Goal: Communication & Community: Participate in discussion

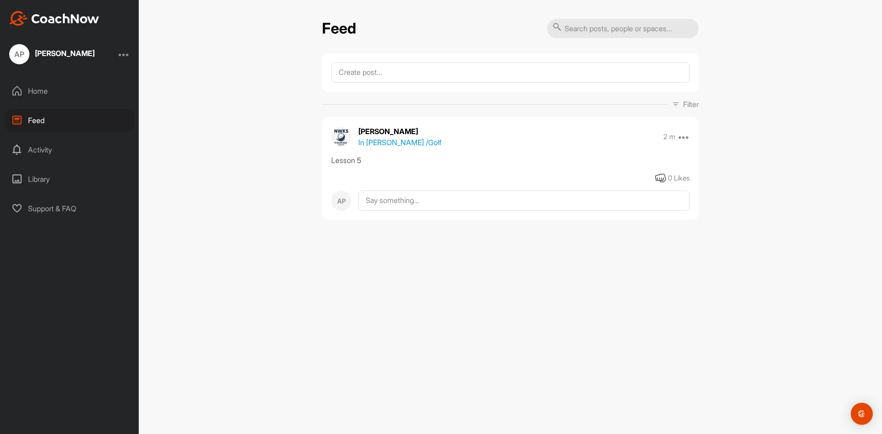
click at [59, 52] on div "[PERSON_NAME]" at bounding box center [65, 53] width 60 height 7
click at [40, 87] on div "Home" at bounding box center [70, 90] width 130 height 23
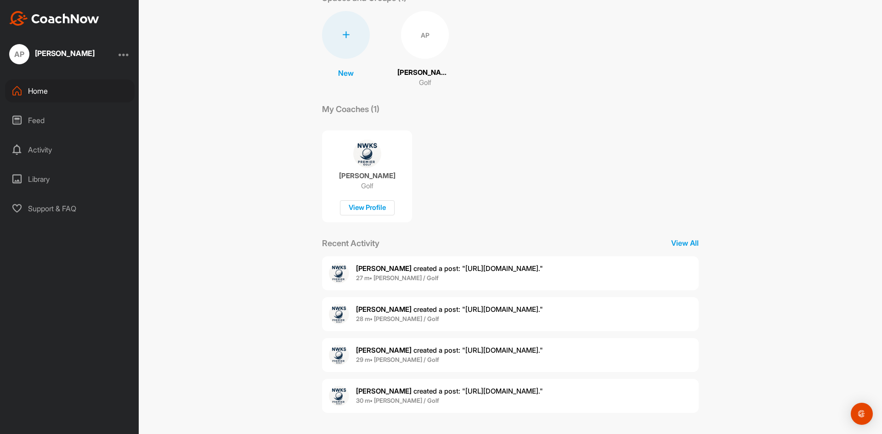
scroll to position [114, 0]
click at [505, 264] on span "[PERSON_NAME] created a post : "[URL][DOMAIN_NAME]."" at bounding box center [449, 268] width 187 height 9
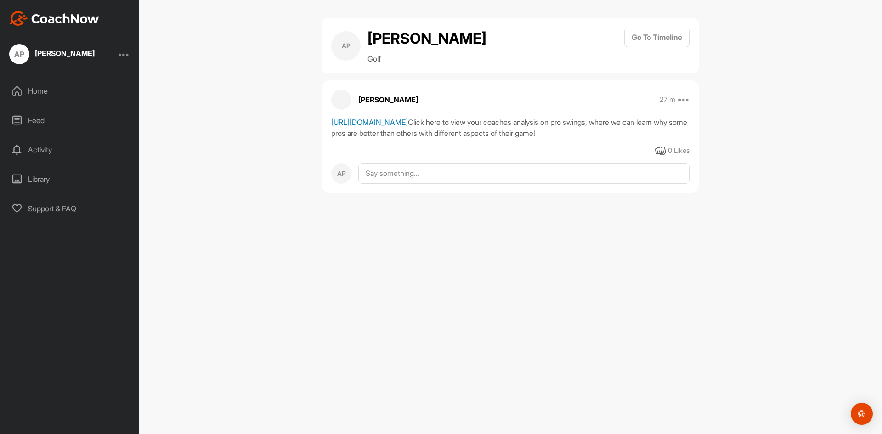
click at [387, 127] on link "https://app.coachnow.io/i/908c75b7f5/3ad3" at bounding box center [369, 122] width 77 height 9
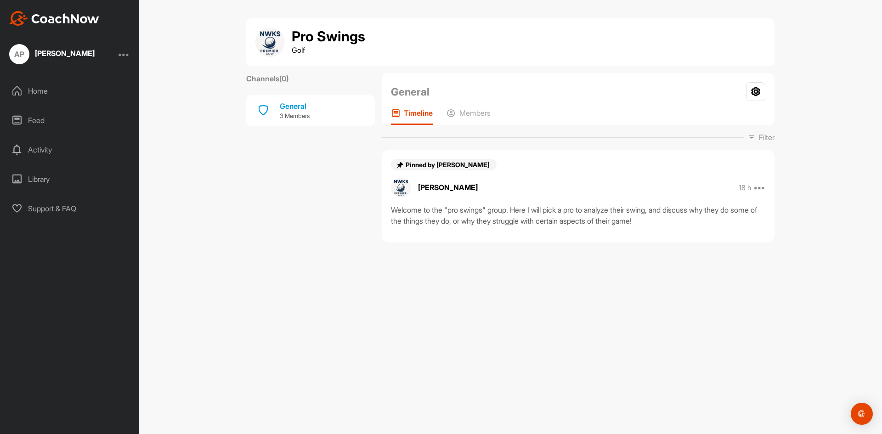
click at [400, 118] on icon at bounding box center [395, 112] width 9 height 9
click at [295, 112] on div "General" at bounding box center [295, 106] width 30 height 11
click at [283, 112] on div "General" at bounding box center [295, 106] width 30 height 11
click at [272, 126] on div "General 3 Members" at bounding box center [310, 110] width 129 height 31
click at [491, 118] on p "Members" at bounding box center [475, 112] width 31 height 9
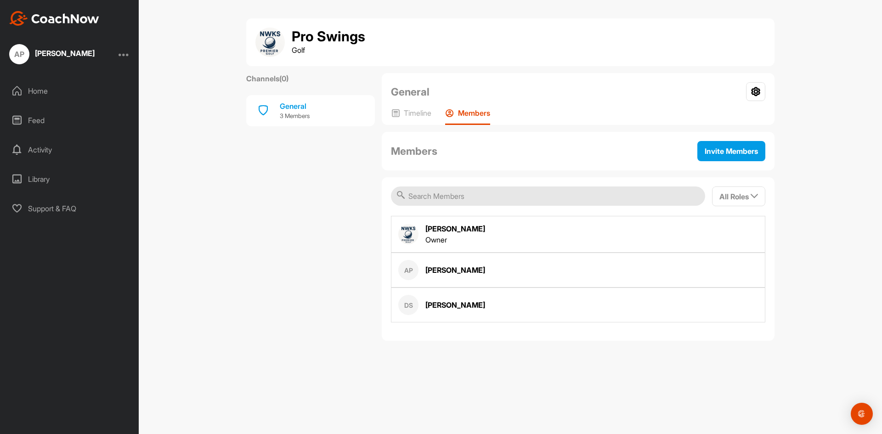
click at [348, 256] on div "Channels ( 0 ) General 3 Members" at bounding box center [310, 207] width 129 height 268
